Goal: Information Seeking & Learning: Learn about a topic

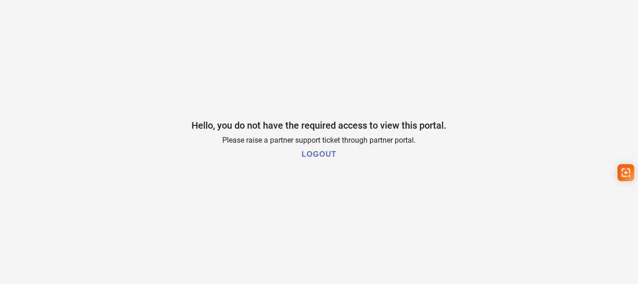
click at [321, 153] on h1 "LOGOUT" at bounding box center [319, 154] width 35 height 8
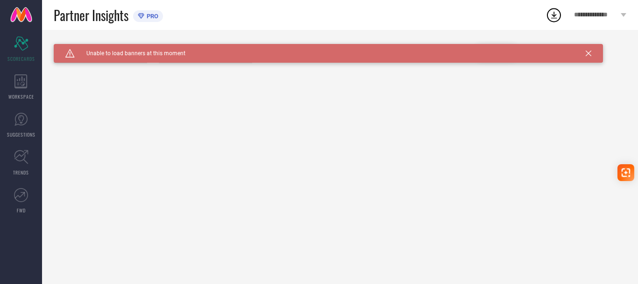
type input "All"
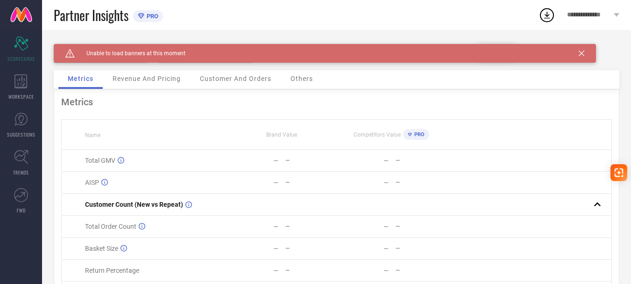
click at [151, 84] on div "Revenue And Pricing" at bounding box center [146, 79] width 87 height 19
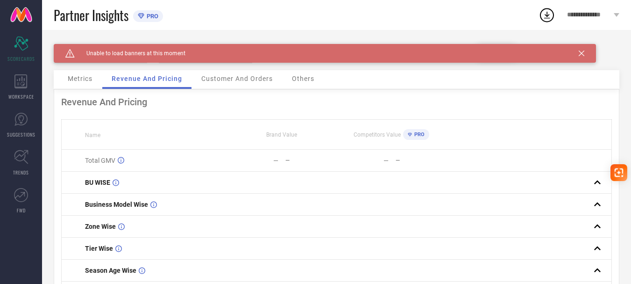
click at [220, 75] on span "Customer And Orders" at bounding box center [236, 78] width 71 height 7
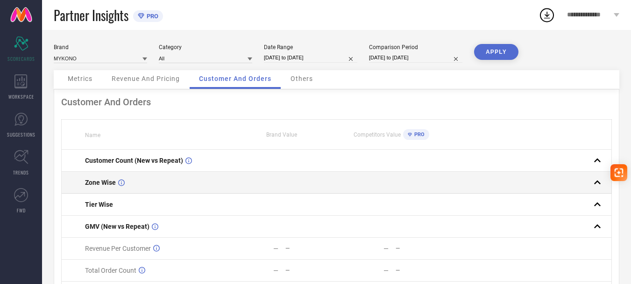
click at [108, 184] on span "Zone Wise" at bounding box center [100, 181] width 31 height 7
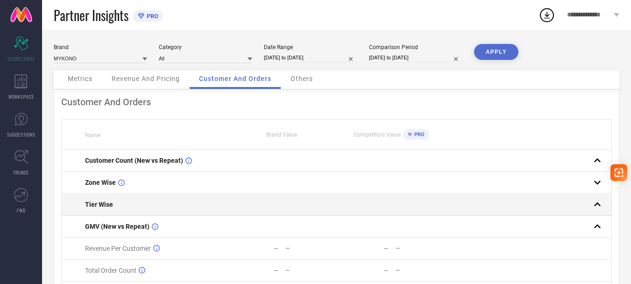
click at [107, 207] on span "Tier Wise" at bounding box center [99, 203] width 28 height 7
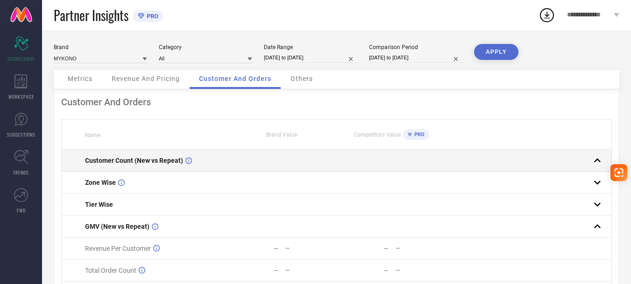
click at [169, 157] on span "Customer Count (New vs Repeat)" at bounding box center [134, 160] width 98 height 7
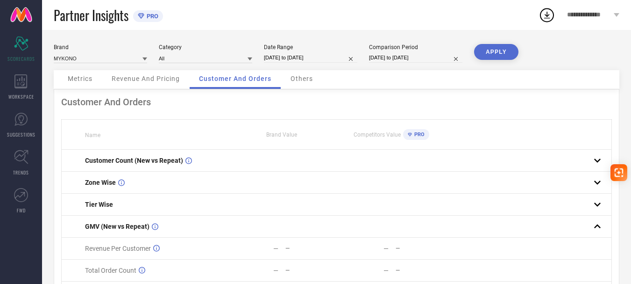
click at [298, 80] on span "Others" at bounding box center [302, 78] width 22 height 7
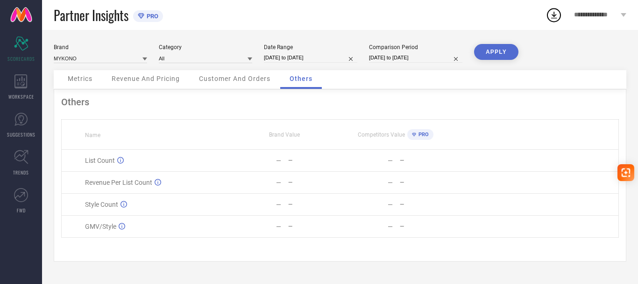
select select "7"
select select "2025"
select select "8"
select select "2025"
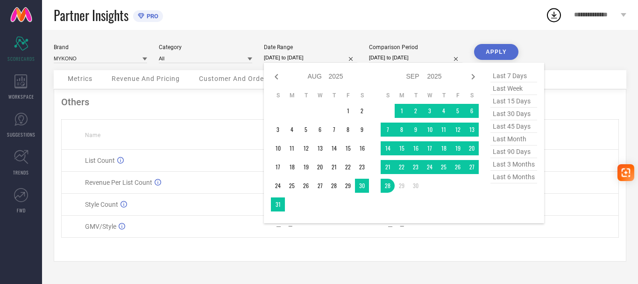
click at [329, 56] on input "29-08-2025 to 28-09-2025" at bounding box center [310, 58] width 93 height 10
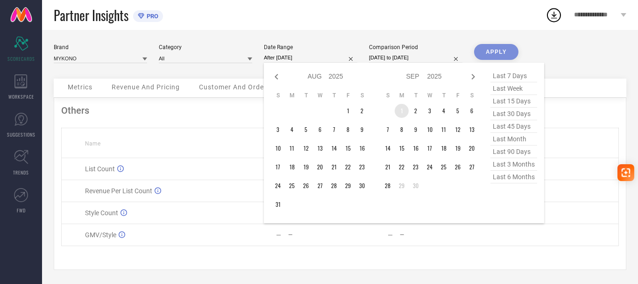
click at [404, 105] on td "1" at bounding box center [402, 111] width 14 height 14
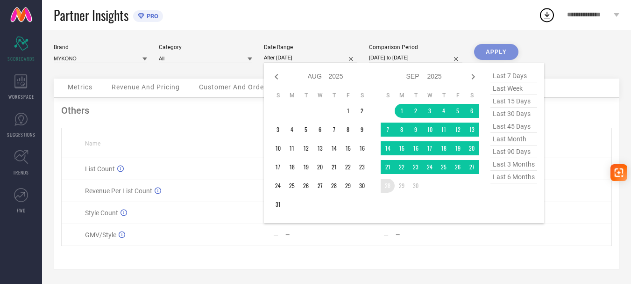
type input "01-09-2025 to 28-09-2025"
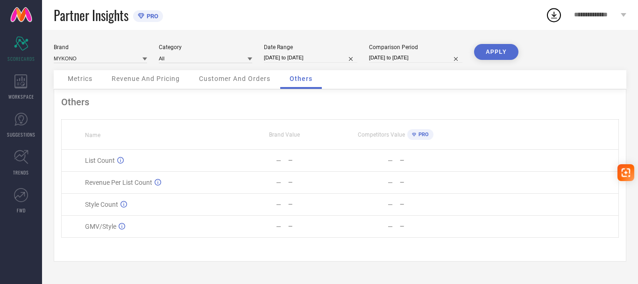
click at [494, 53] on button "APPLY" at bounding box center [496, 52] width 44 height 16
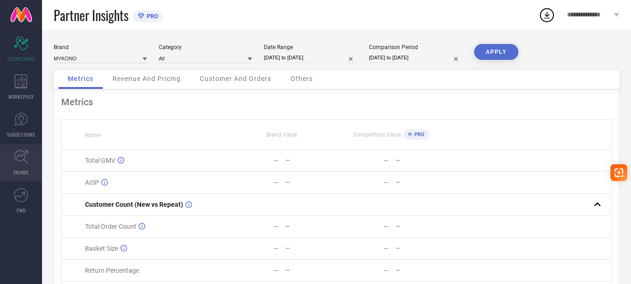
click at [21, 154] on icon at bounding box center [21, 157] width 14 height 14
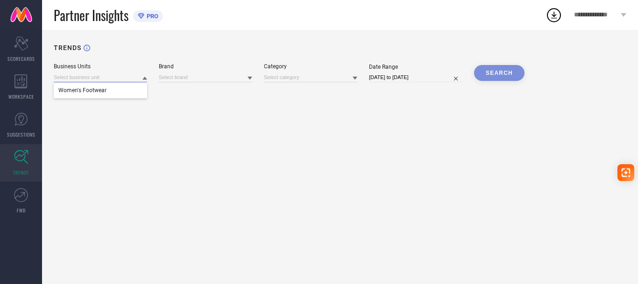
click at [100, 78] on input at bounding box center [100, 77] width 93 height 10
click at [100, 90] on span "Women's Footwear" at bounding box center [82, 90] width 48 height 7
click at [167, 82] on input at bounding box center [205, 77] width 93 height 10
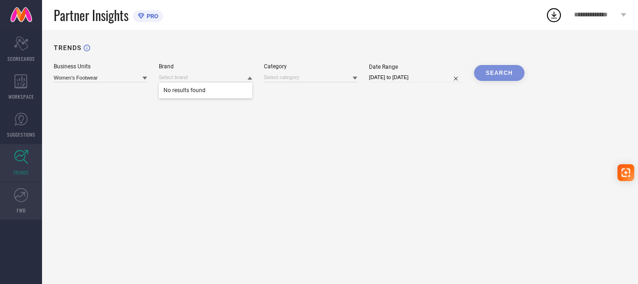
click at [21, 200] on icon at bounding box center [21, 195] width 14 height 14
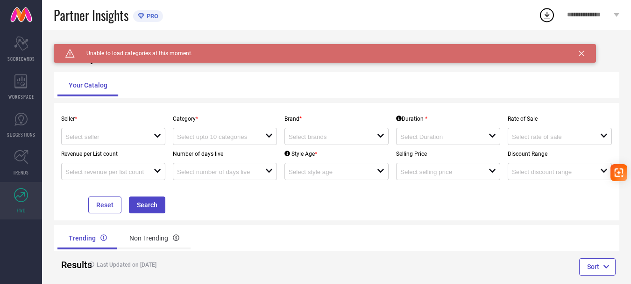
scroll to position [16, 0]
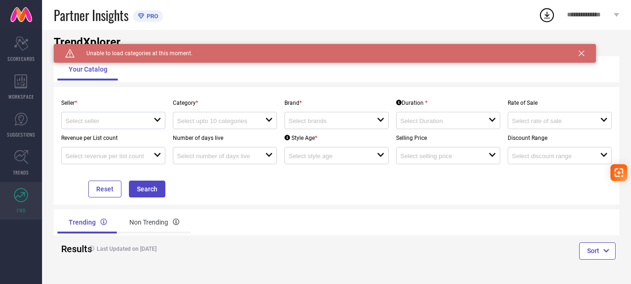
click at [150, 117] on div at bounding box center [109, 120] width 88 height 9
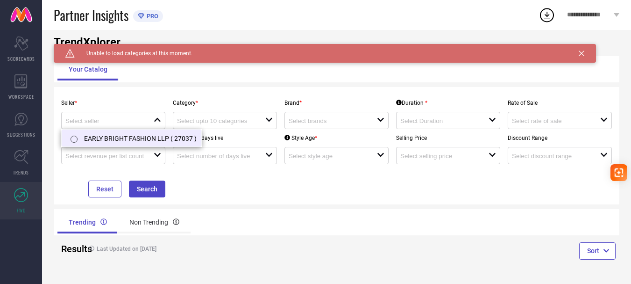
click at [150, 142] on li "EARLY BRIGHT FASHION LLP ( 27037 )" at bounding box center [132, 137] width 140 height 17
type input "EARLY BRIGHT FASHION LLP ( 27037 )"
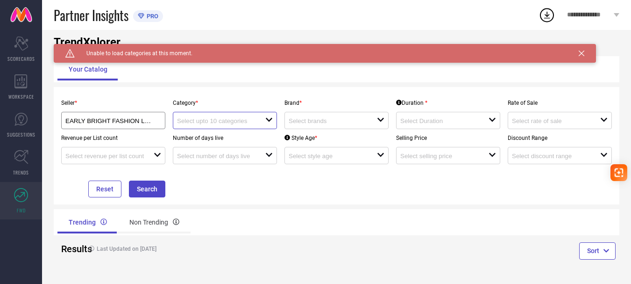
click at [243, 119] on input at bounding box center [216, 120] width 79 height 7
click at [311, 121] on input at bounding box center [328, 120] width 79 height 7
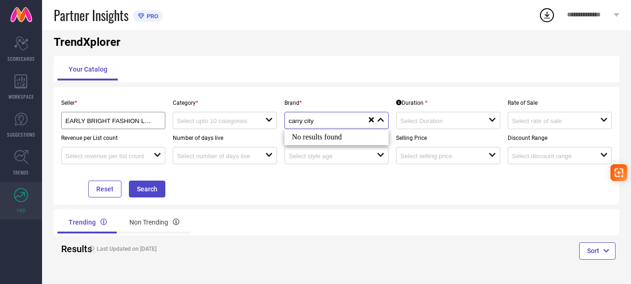
click at [336, 122] on input "carry city" at bounding box center [328, 120] width 79 height 7
type input "carry city"
click at [414, 114] on div "open" at bounding box center [448, 120] width 104 height 17
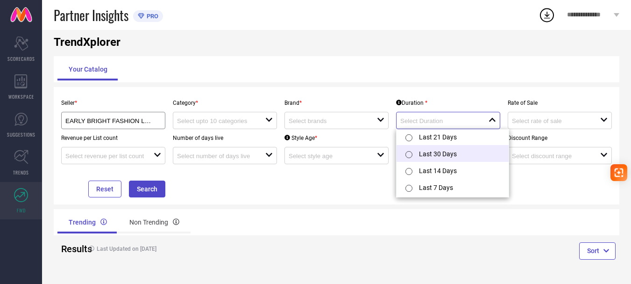
scroll to position [0, 0]
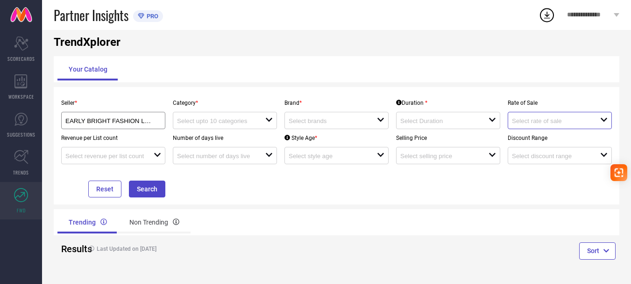
click at [538, 120] on input at bounding box center [551, 120] width 79 height 7
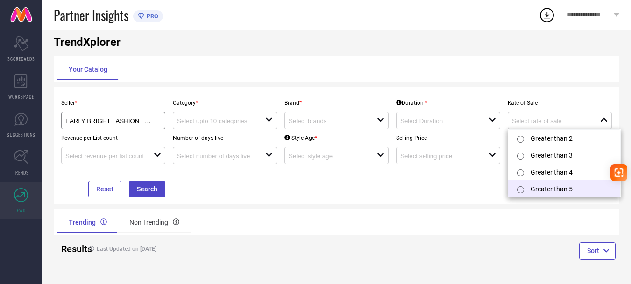
click at [568, 189] on li "Greater than 5" at bounding box center [564, 188] width 112 height 17
type input "Greater than 5"
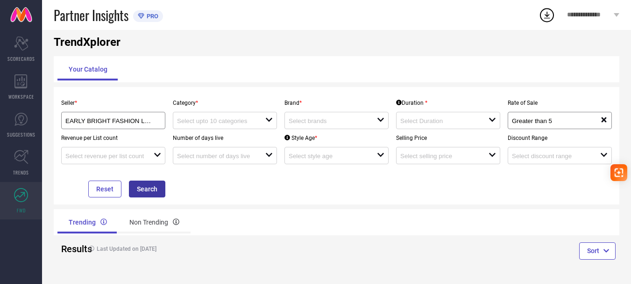
click at [141, 186] on button "Search" at bounding box center [147, 188] width 36 height 17
click at [241, 114] on div "open" at bounding box center [225, 120] width 104 height 17
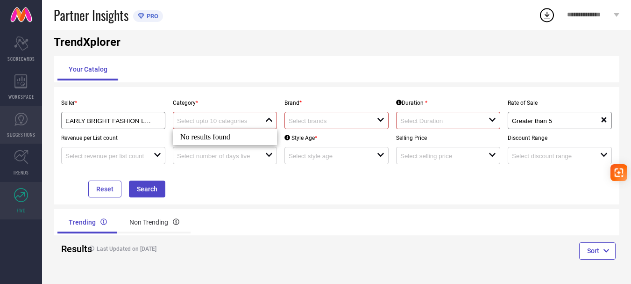
click at [27, 114] on icon at bounding box center [21, 119] width 14 height 14
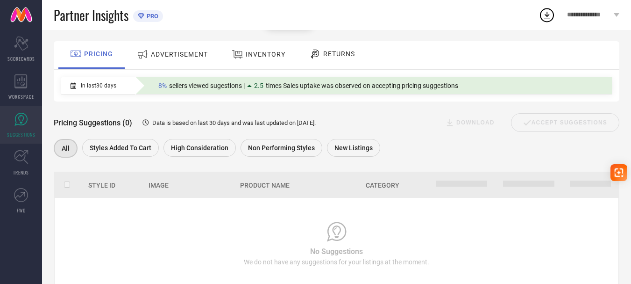
scroll to position [37, 0]
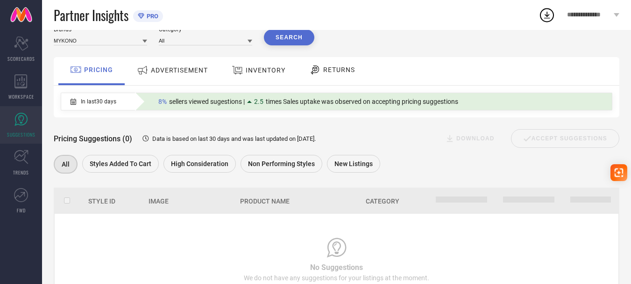
click at [192, 68] on span "ADVERTISEMENT" at bounding box center [179, 69] width 57 height 7
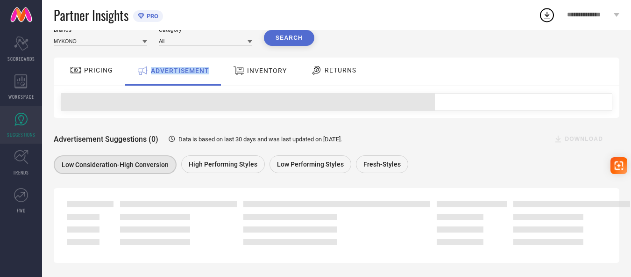
click at [192, 68] on span "ADVERTISEMENT" at bounding box center [180, 70] width 58 height 7
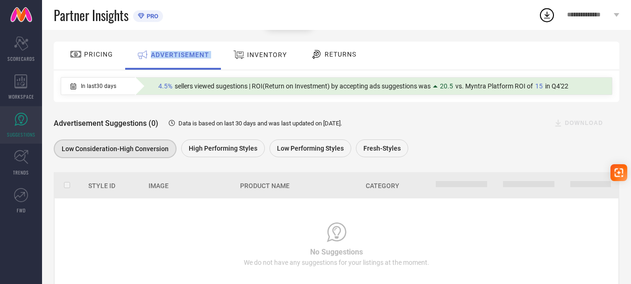
scroll to position [0, 0]
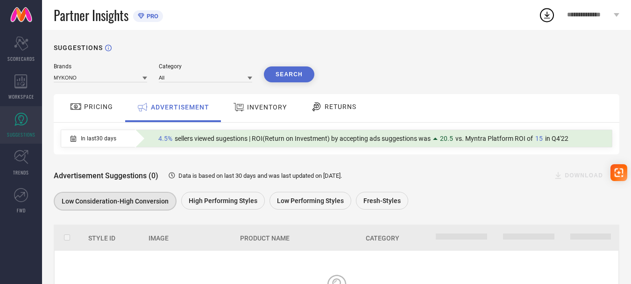
click at [270, 109] on span "INVENTORY" at bounding box center [267, 106] width 40 height 7
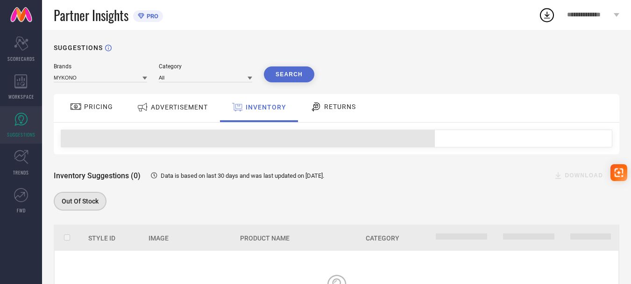
click at [333, 114] on div "RETURNS" at bounding box center [333, 107] width 50 height 16
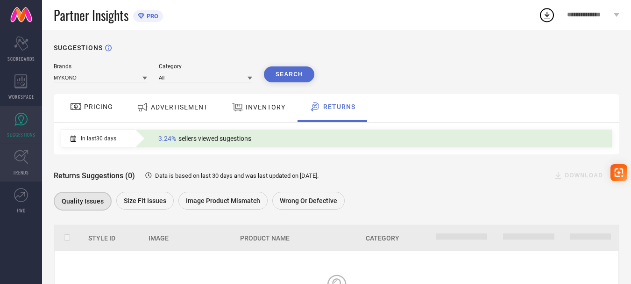
click at [22, 162] on icon at bounding box center [21, 157] width 14 height 14
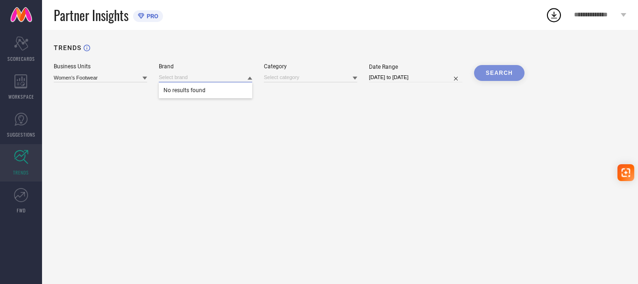
click at [160, 82] on input at bounding box center [205, 77] width 93 height 10
click at [15, 198] on icon at bounding box center [21, 195] width 14 height 14
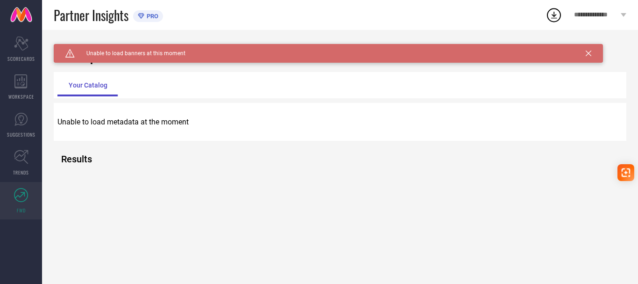
click at [605, 14] on span "**********" at bounding box center [596, 15] width 44 height 8
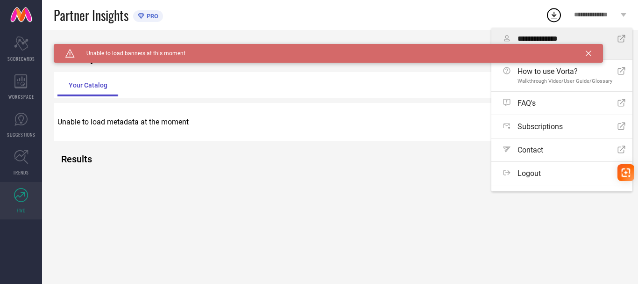
click at [588, 53] on link "**********" at bounding box center [562, 44] width 141 height 32
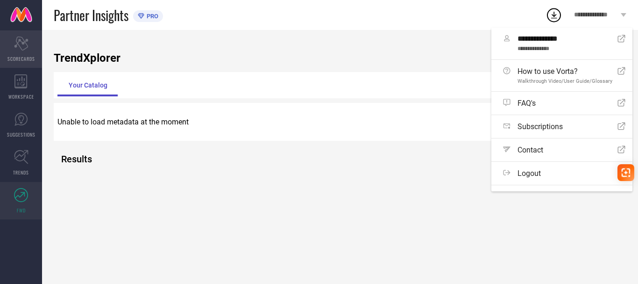
click at [32, 51] on div "Scorecard SCORECARDS" at bounding box center [21, 48] width 42 height 37
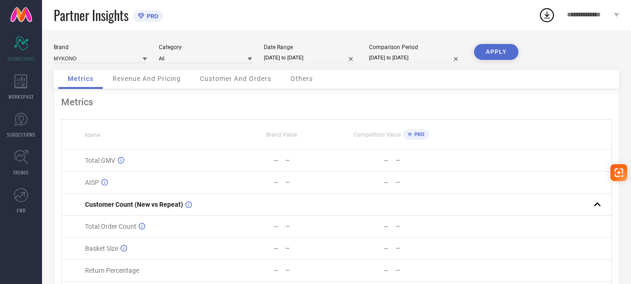
click at [148, 78] on span "Revenue And Pricing" at bounding box center [147, 78] width 68 height 7
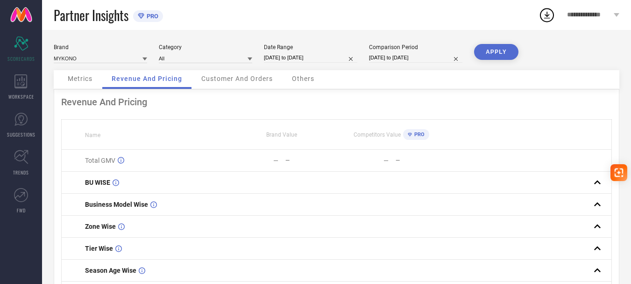
click at [498, 56] on button "APPLY" at bounding box center [496, 52] width 44 height 16
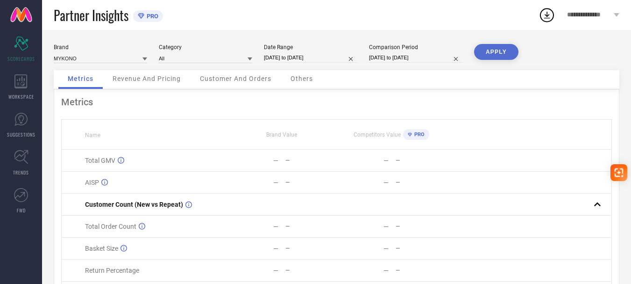
click at [611, 15] on span "**********" at bounding box center [589, 15] width 44 height 8
